Goal: Check status

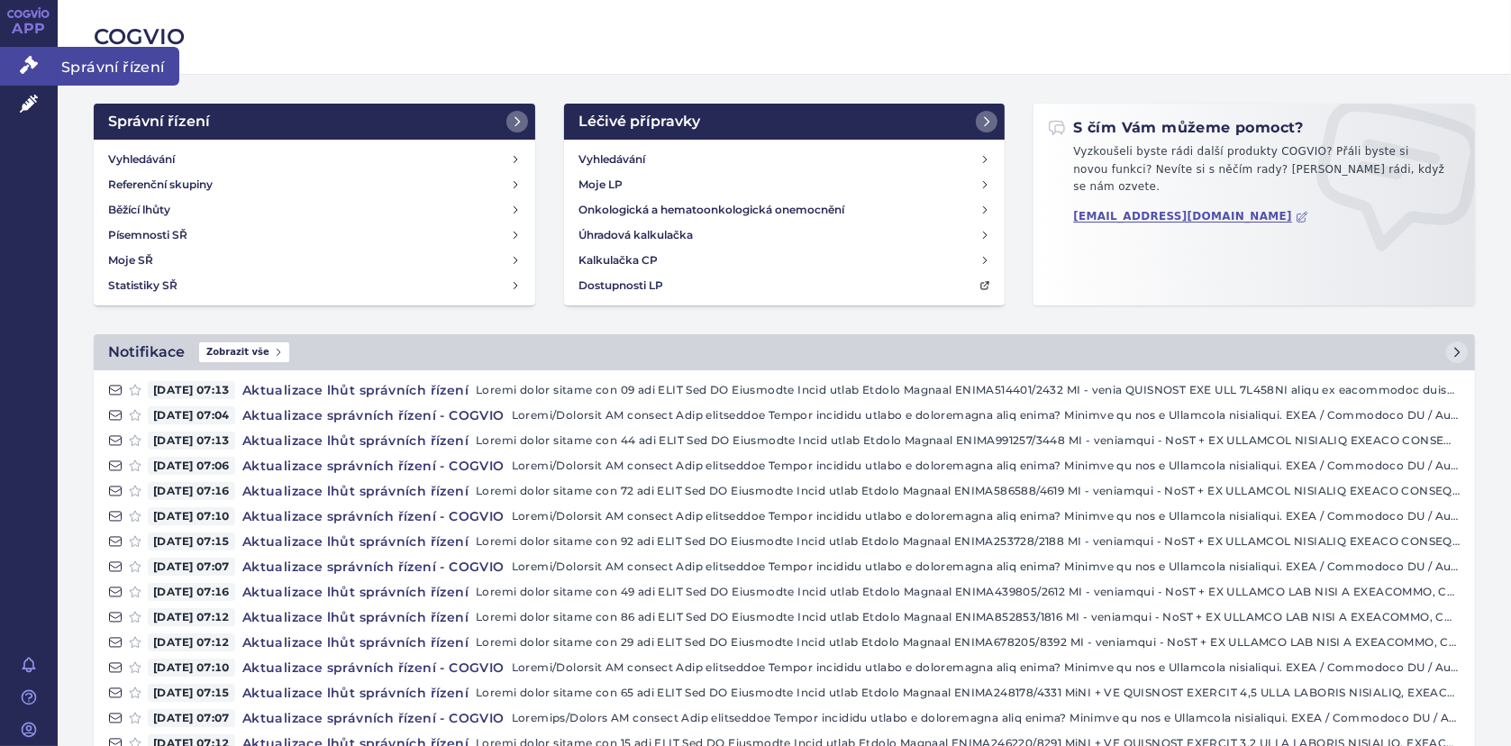
click at [26, 50] on link "Správní řízení" at bounding box center [29, 66] width 58 height 38
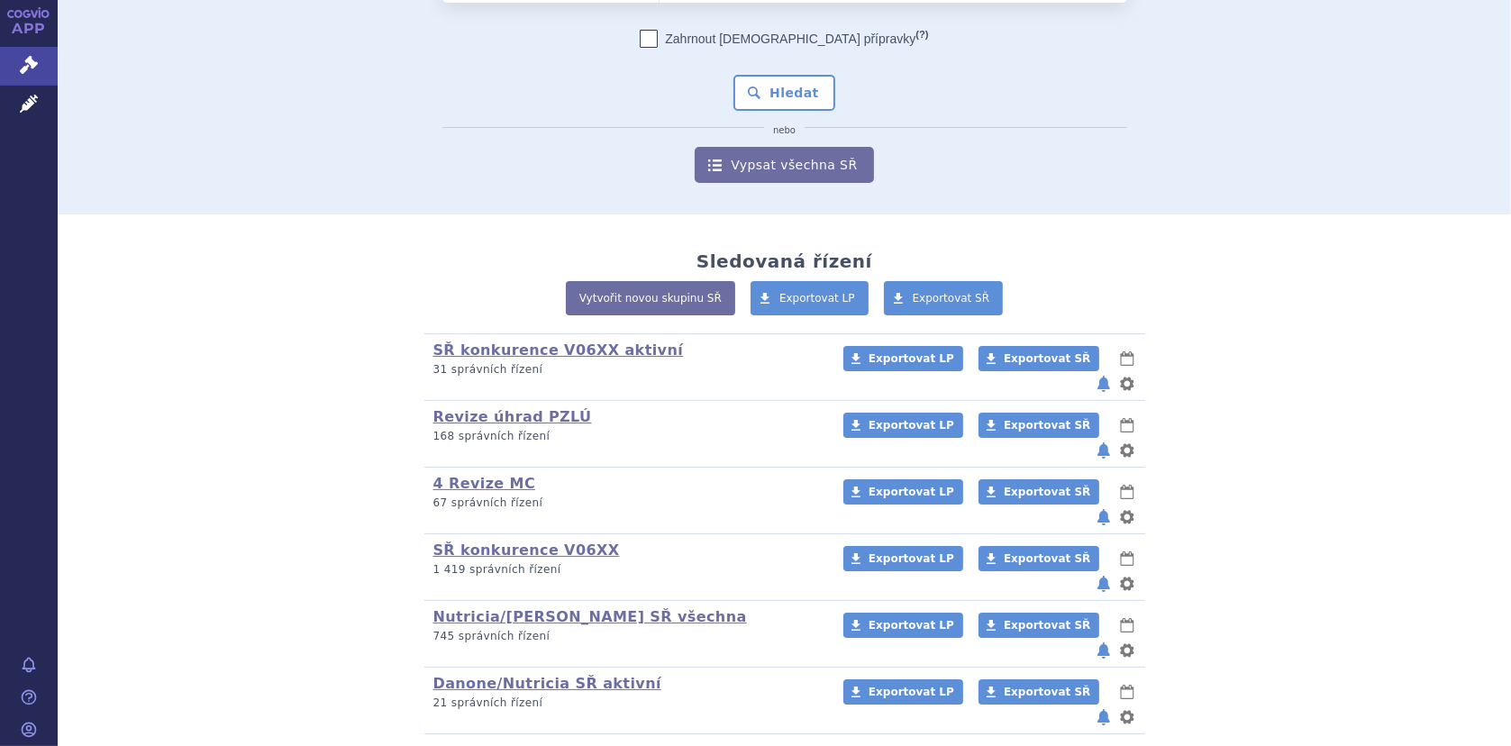
scroll to position [143, 0]
click at [498, 674] on link "Danone/Nutricia SŘ aktivní" at bounding box center [547, 682] width 228 height 17
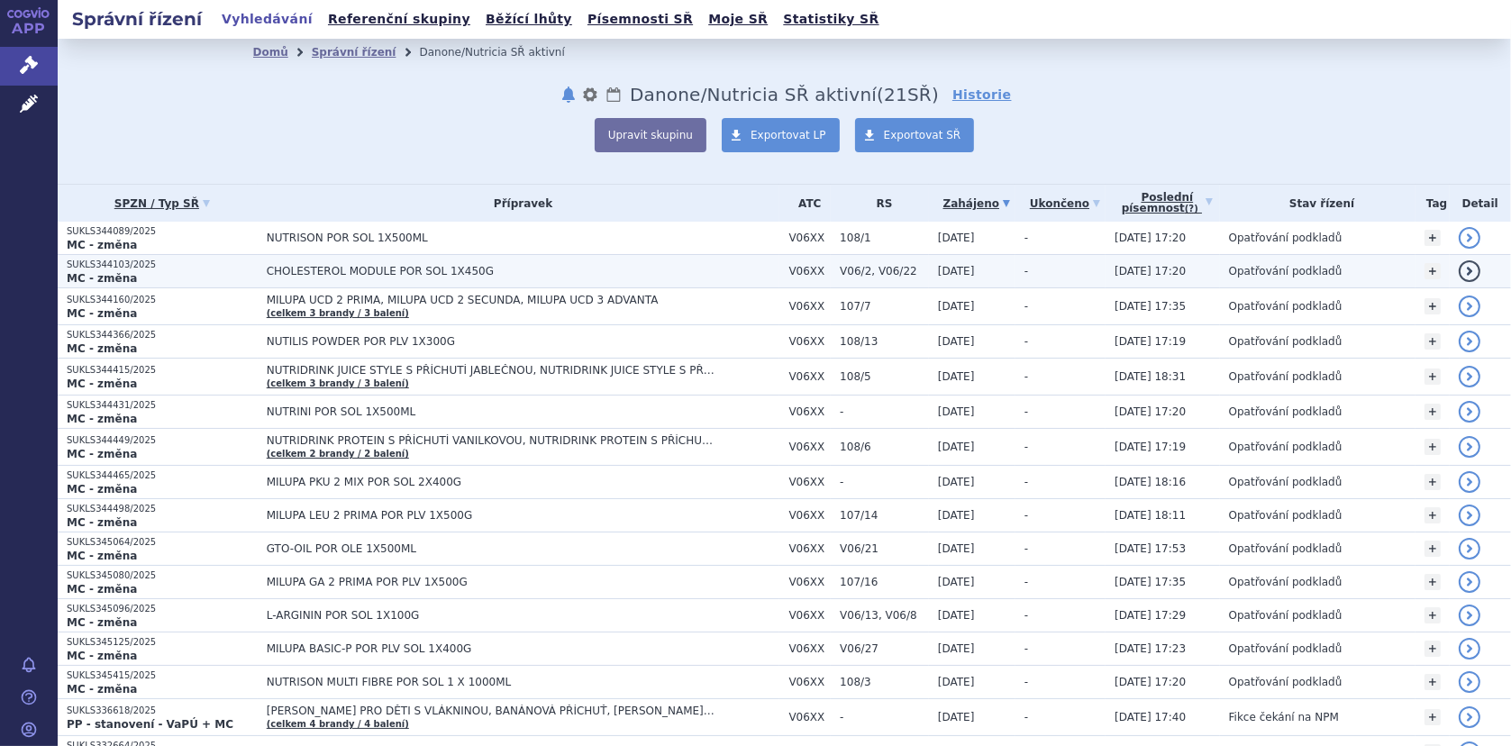
click at [346, 269] on span "CHOLESTEROL MODULE POR SOL 1X450G" at bounding box center [492, 271] width 451 height 13
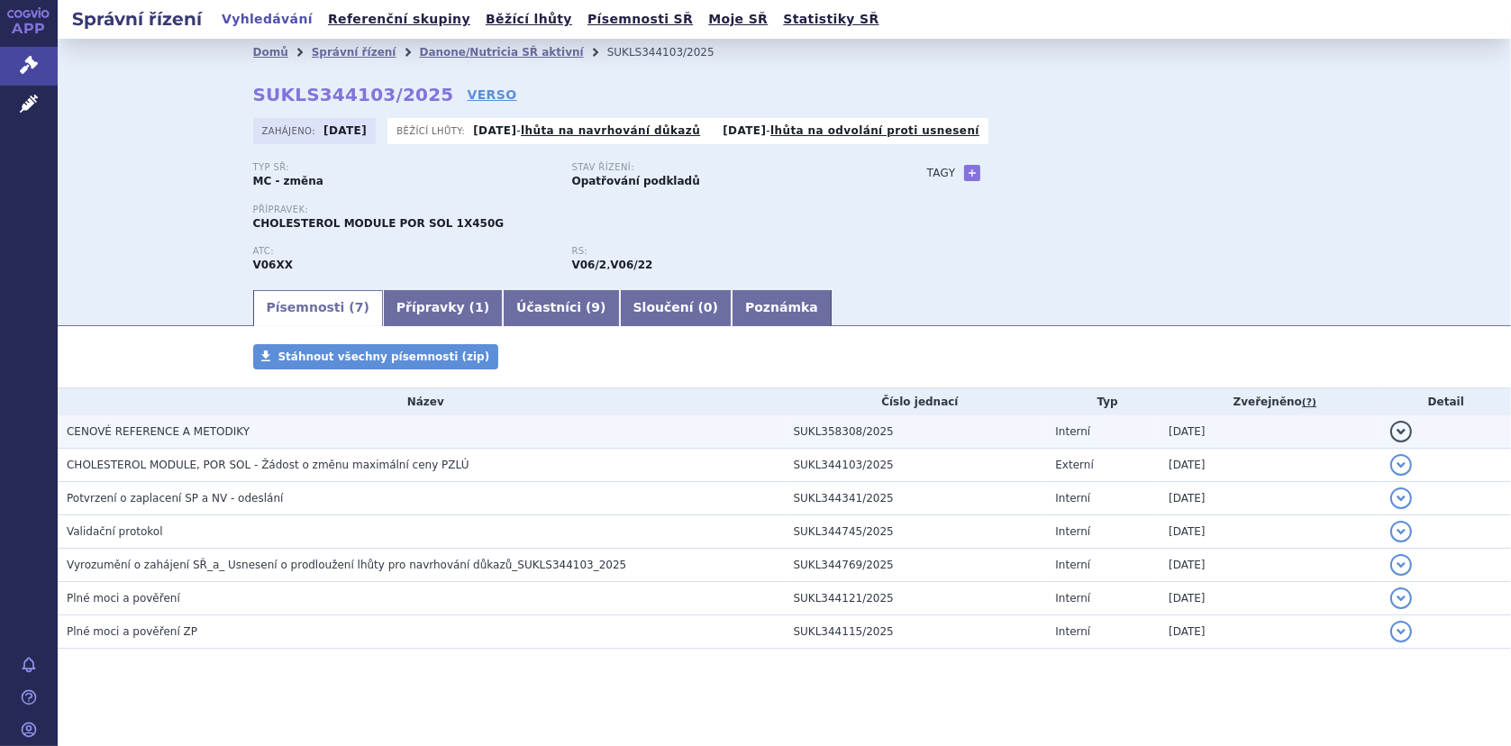
click at [155, 433] on span "CENOVÉ REFERENCE A METODIKY" at bounding box center [158, 431] width 183 height 13
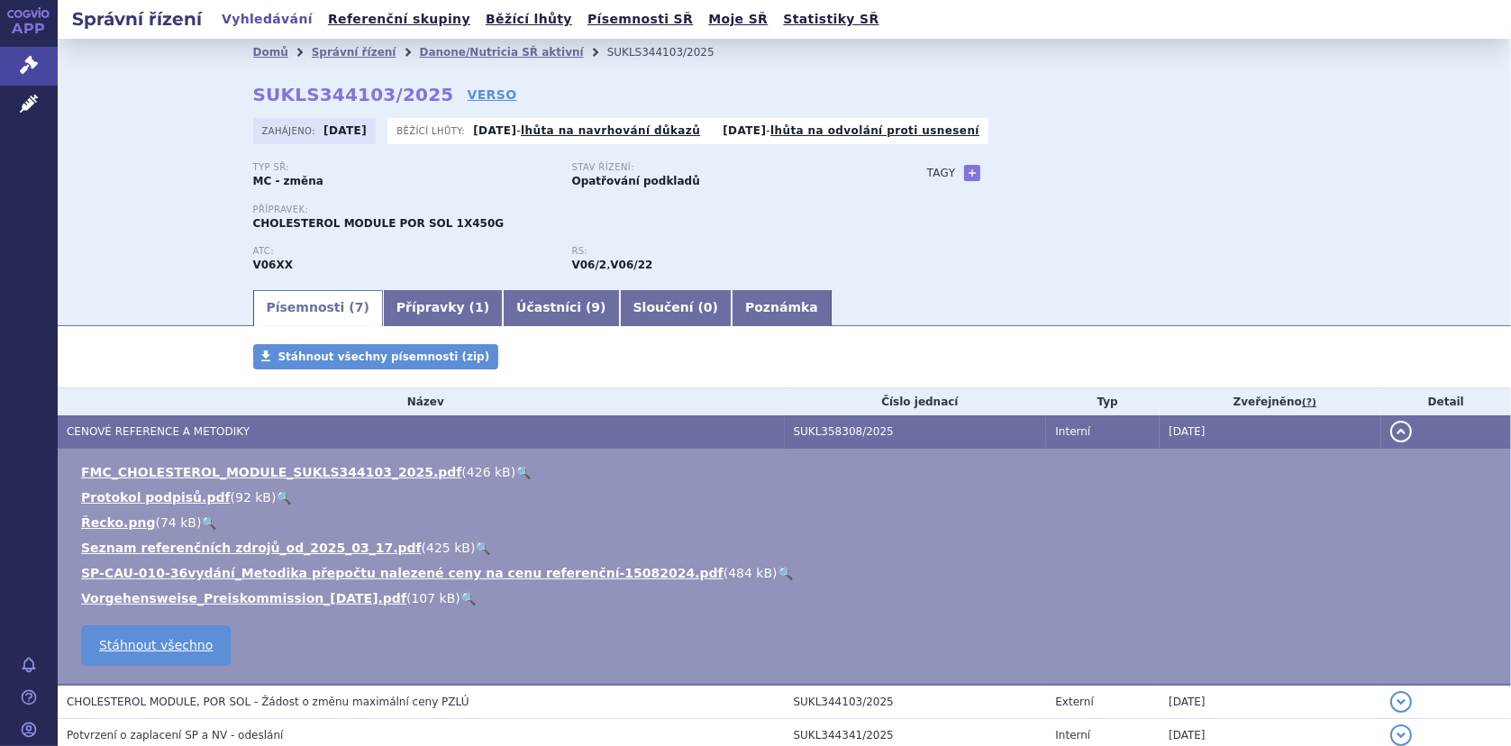
click at [515, 468] on link "🔍" at bounding box center [522, 472] width 15 height 14
